Goal: Book appointment/travel/reservation

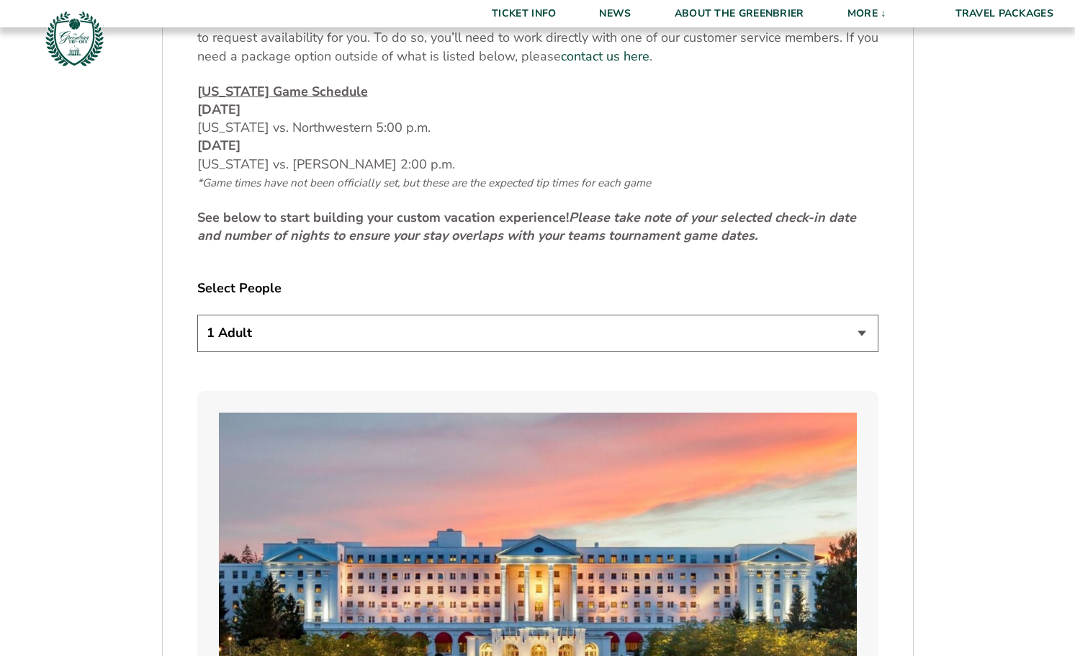
scroll to position [751, 0]
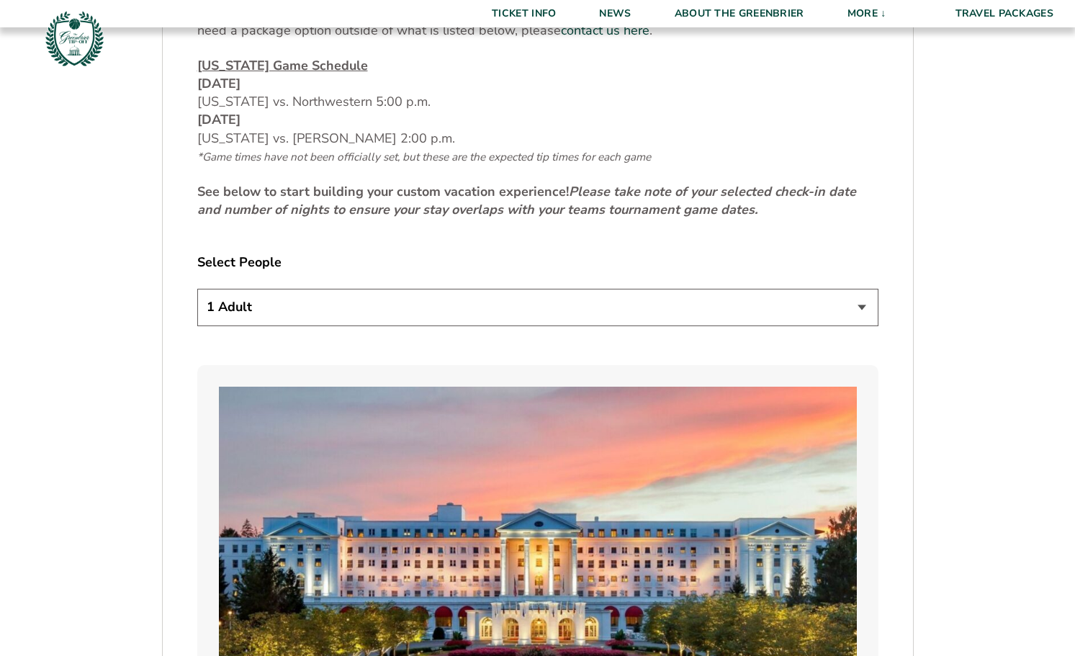
click at [859, 307] on select "1 Adult 2 Adults 3 Adults 4 Adults 2 Adults + 1 Child 2 Adults + 2 Children 2 A…" at bounding box center [537, 307] width 681 height 37
select select "2 Adults"
click at [197, 289] on select "1 Adult 2 Adults 3 Adults 4 Adults 2 Adults + 1 Child 2 Adults + 2 Children 2 A…" at bounding box center [537, 307] width 681 height 37
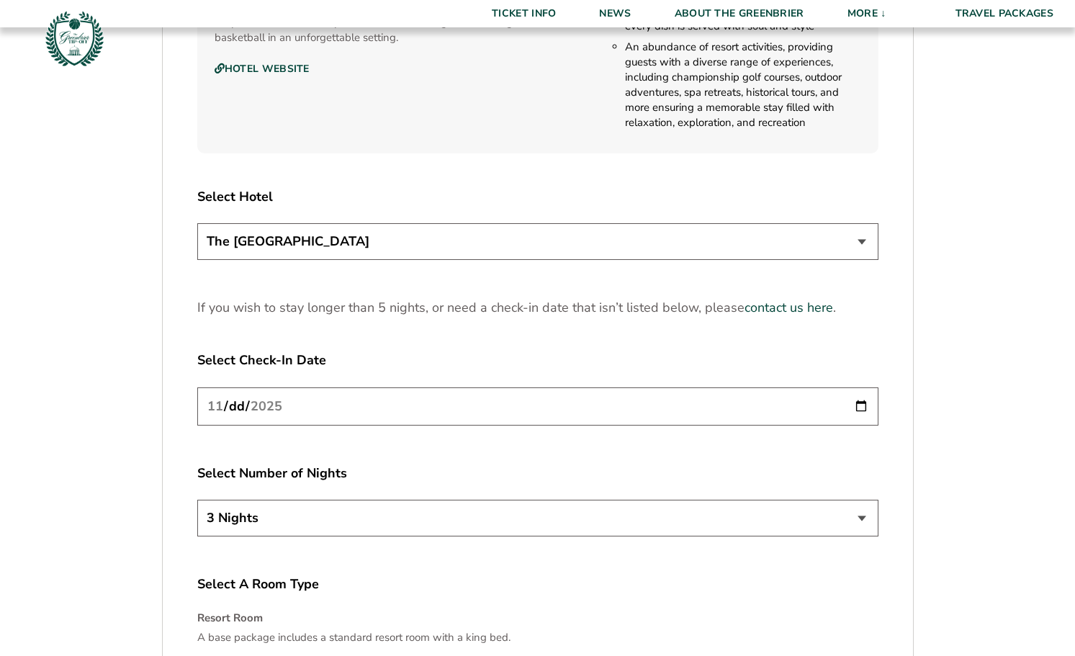
scroll to position [1930, 0]
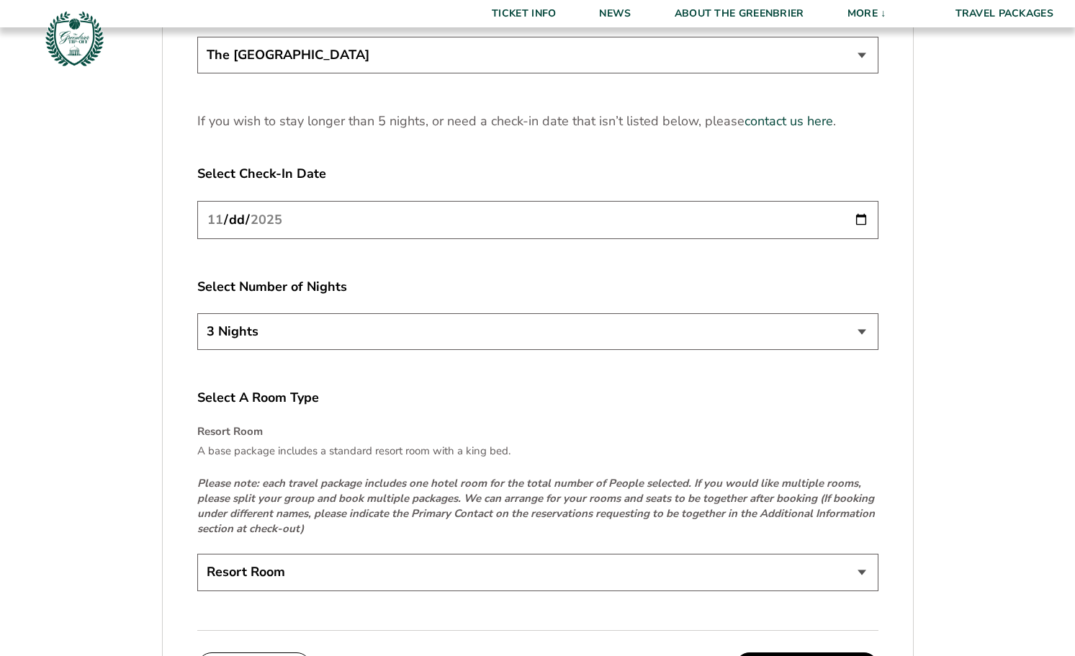
click at [858, 331] on select "3 Nights 4 Nights 5 Nights" at bounding box center [537, 331] width 681 height 37
click at [863, 575] on select "Resort Room" at bounding box center [537, 572] width 681 height 37
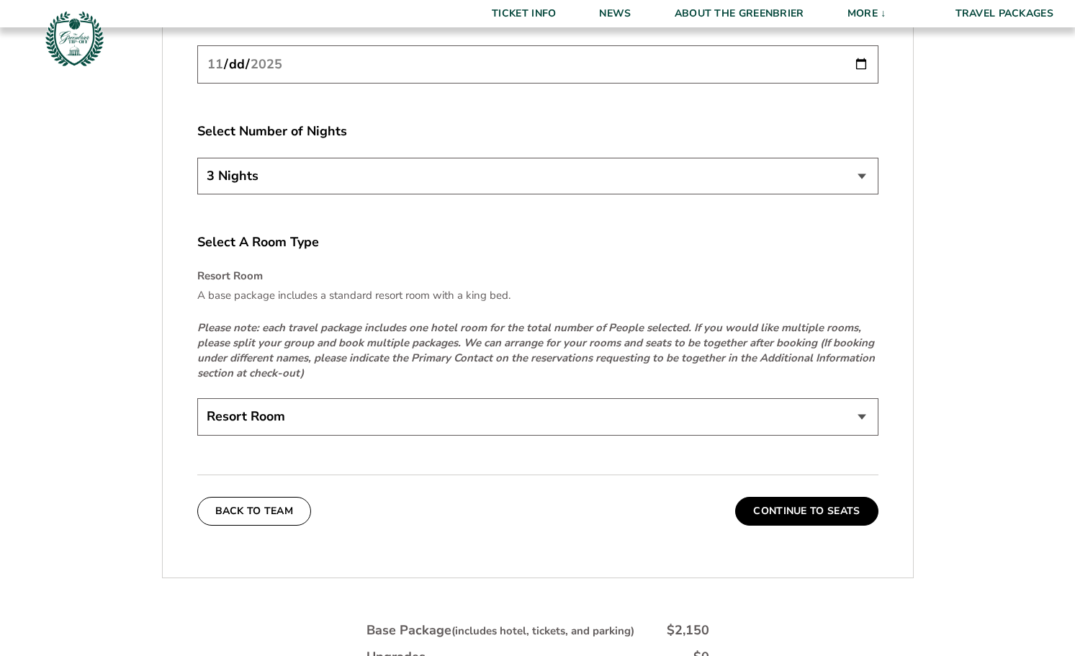
scroll to position [2220, 0]
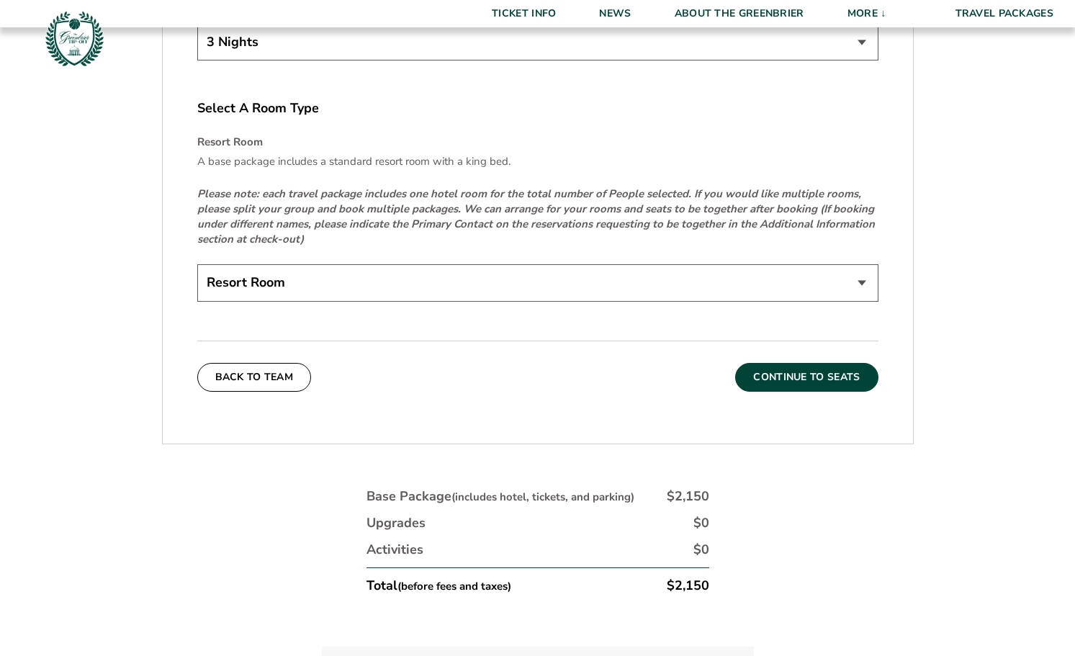
click at [788, 377] on button "Continue To Seats" at bounding box center [806, 377] width 143 height 29
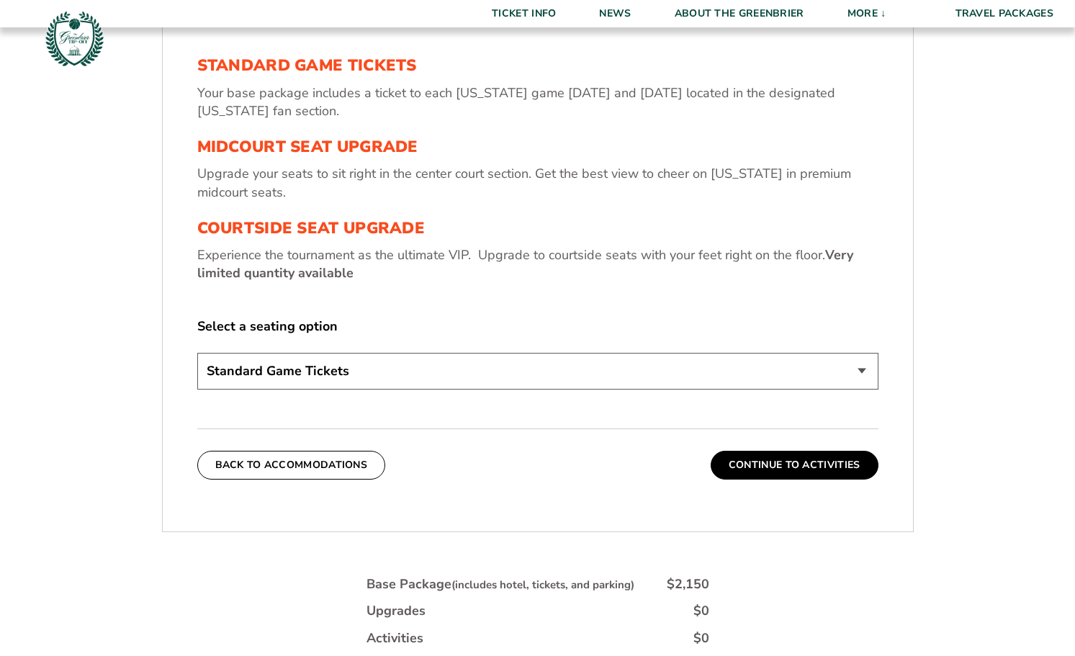
scroll to position [587, 0]
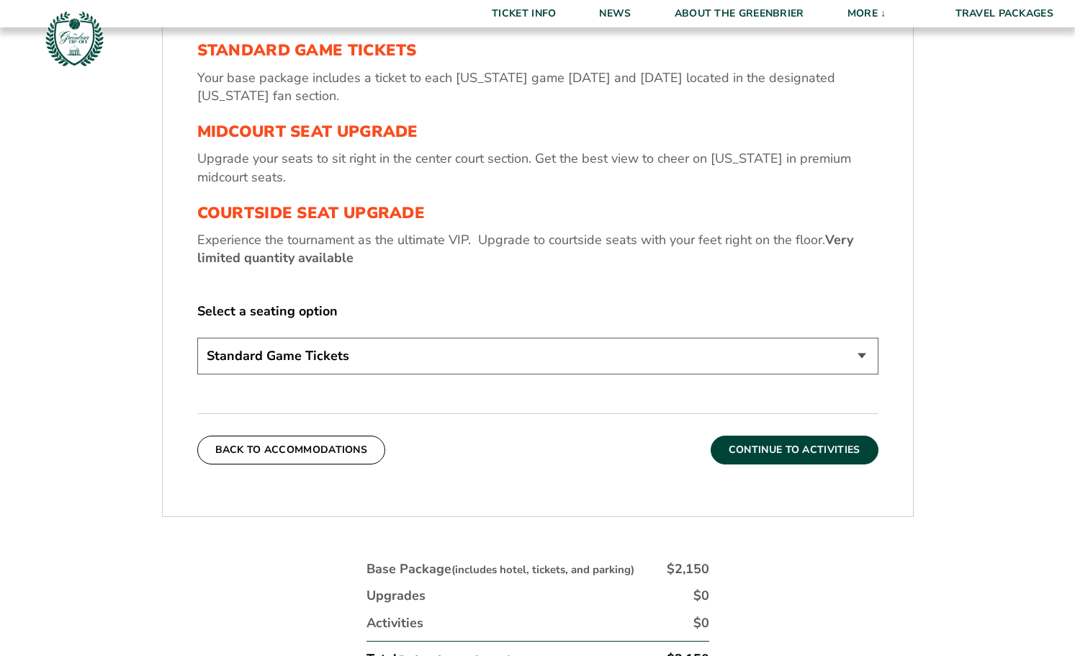
click at [807, 452] on button "Continue To Activities" at bounding box center [795, 450] width 168 height 29
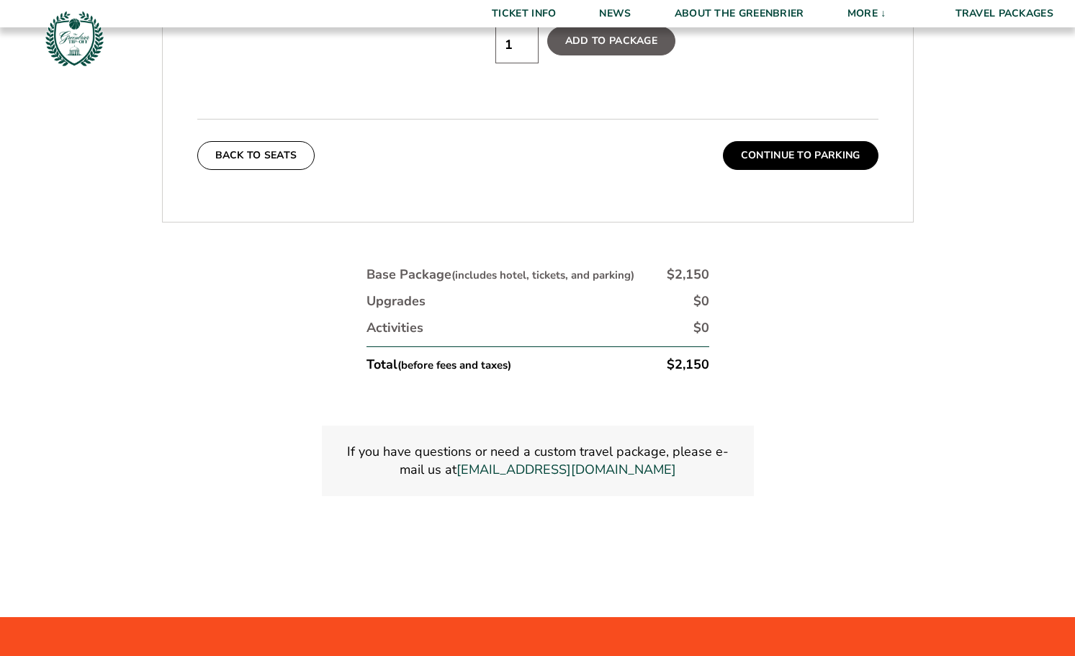
scroll to position [0, 0]
